Goal: Task Accomplishment & Management: Manage account settings

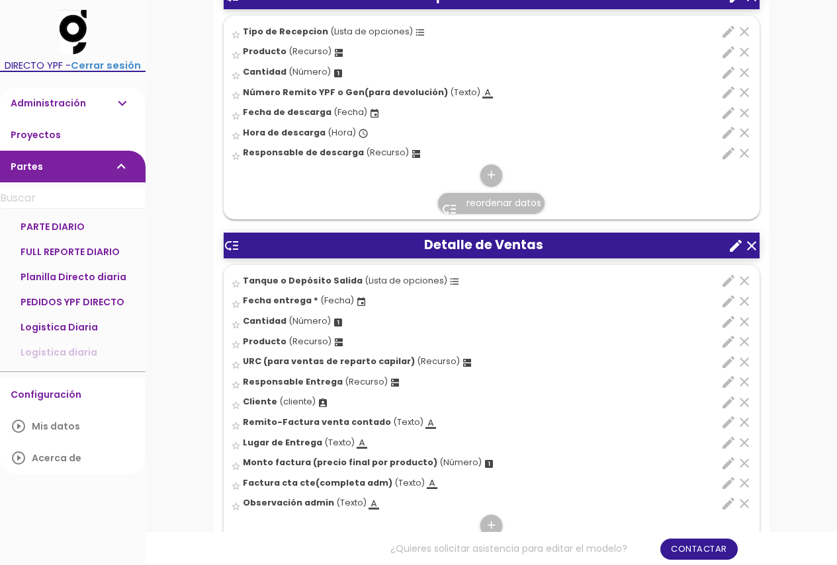
scroll to position [1058, 0]
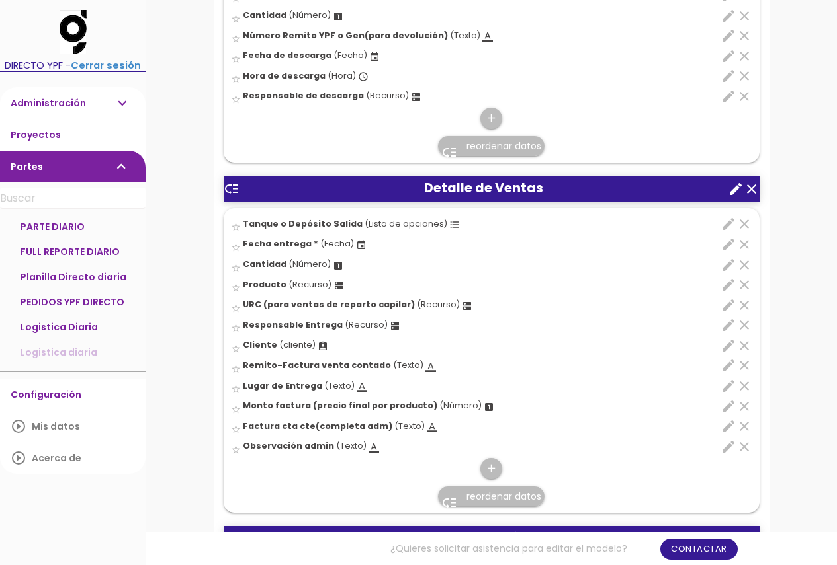
click at [726, 401] on icon "edit" at bounding box center [728, 407] width 16 height 16
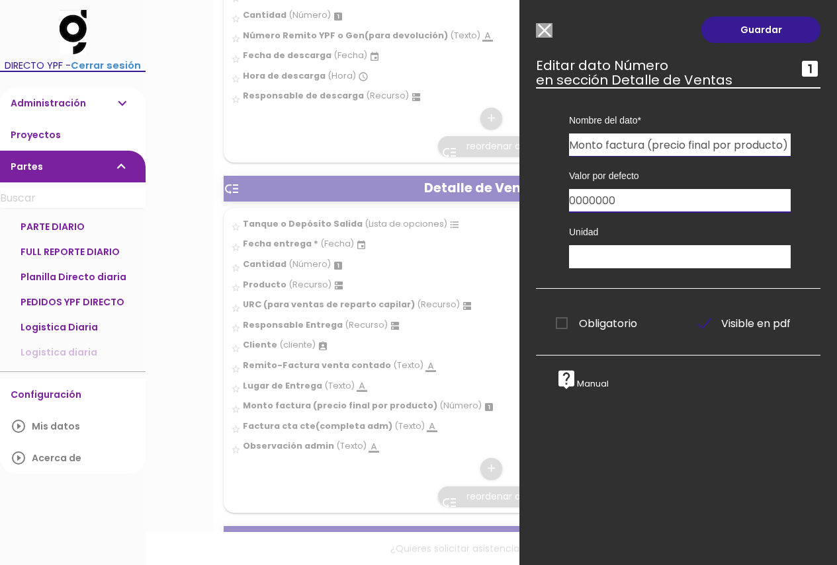
drag, startPoint x: 617, startPoint y: 207, endPoint x: 454, endPoint y: 214, distance: 162.8
click at [454, 214] on form "Guardar all_inbox Nombre Planilla Directo diaria person GEN SRL ADM DIRECTO YPF…" at bounding box center [491, 355] width 555 height 2727
click at [770, 27] on link "Guardar" at bounding box center [760, 30] width 119 height 26
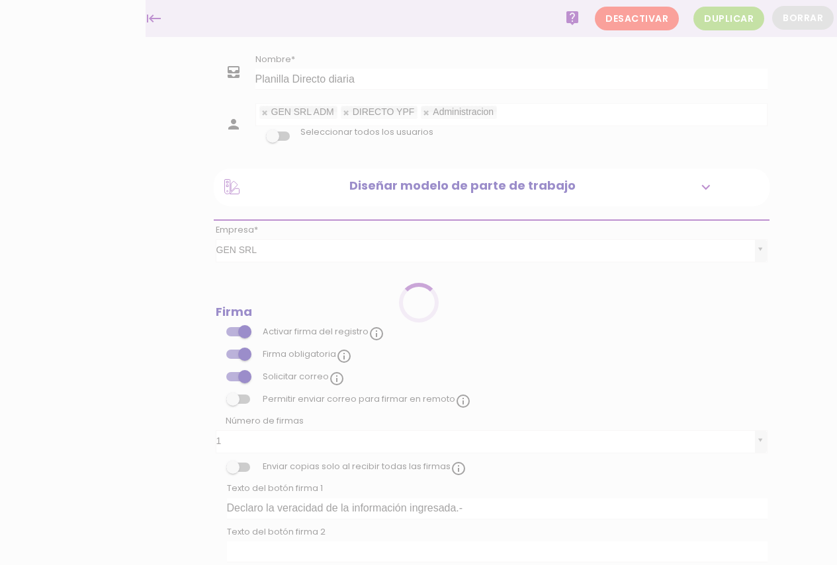
scroll to position [256, 0]
